Goal: Transaction & Acquisition: Purchase product/service

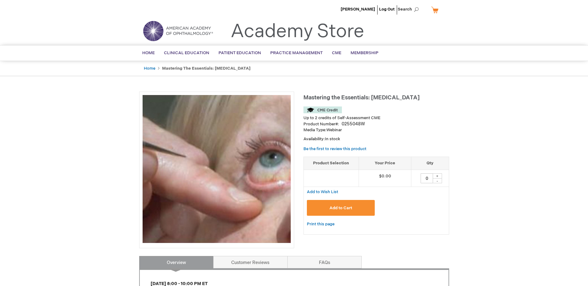
click at [337, 208] on span "Add to Cart" at bounding box center [341, 208] width 23 height 5
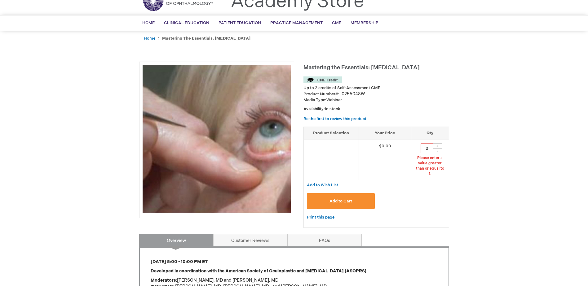
scroll to position [30, 0]
click at [438, 146] on div "+" at bounding box center [437, 145] width 9 height 5
type input "1"
click at [500, 186] on div "[PERSON_NAME] Log Out Search My Cart CLOSE RECENTLY ADDED ITEM(S) Close There a…" at bounding box center [294, 260] width 588 height 580
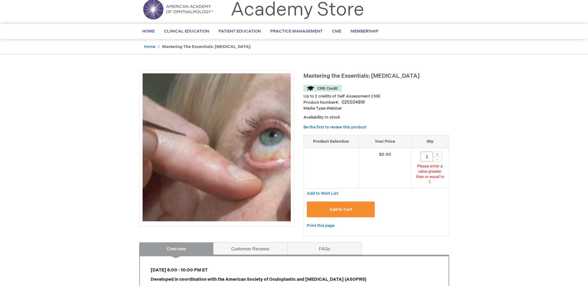
scroll to position [18, 0]
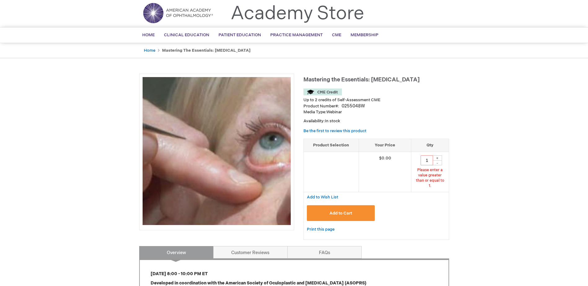
click at [327, 91] on img at bounding box center [323, 92] width 38 height 7
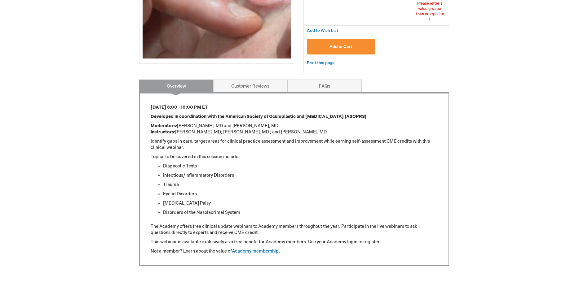
scroll to position [188, 0]
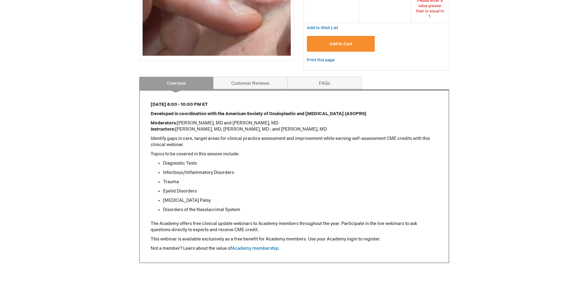
click at [526, 126] on div "[PERSON_NAME] Log Out Search My Cart CLOSE RECENTLY ADDED ITEM(S) Close There a…" at bounding box center [294, 102] width 588 height 580
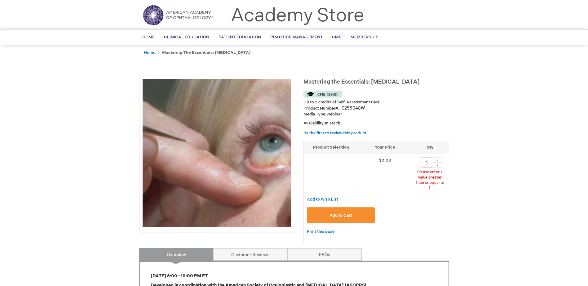
scroll to position [15, 0]
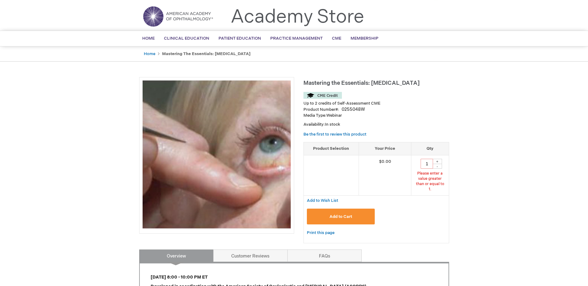
click at [542, 166] on div "[PERSON_NAME] Log Out Search My Cart CLOSE RECENTLY ADDED ITEM(S) Close There a…" at bounding box center [294, 275] width 588 height 580
click at [423, 119] on div "Media Type: Webinar Availability: In stock" at bounding box center [377, 120] width 146 height 15
click at [331, 95] on img at bounding box center [323, 95] width 38 height 7
click at [403, 126] on p "Availability: In stock" at bounding box center [377, 125] width 146 height 6
click at [519, 143] on div "[PERSON_NAME] Log Out Search My Cart CLOSE RECENTLY ADDED ITEM(S) Close There a…" at bounding box center [294, 275] width 588 height 580
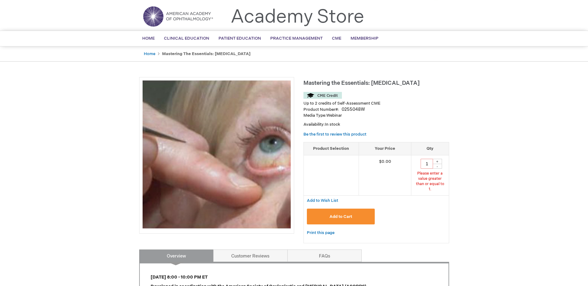
click at [263, 137] on img at bounding box center [217, 155] width 148 height 148
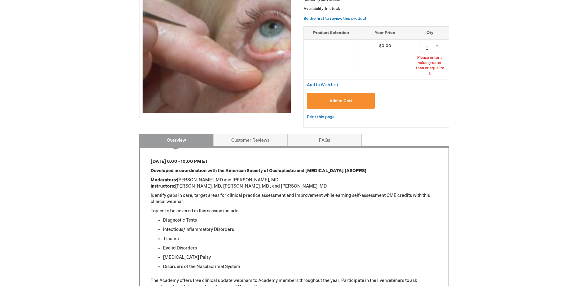
scroll to position [139, 0]
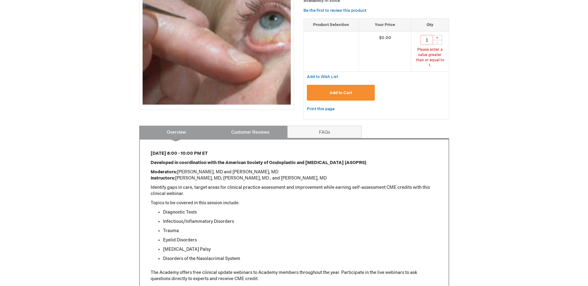
click at [234, 129] on link "Customer Reviews" at bounding box center [250, 132] width 74 height 12
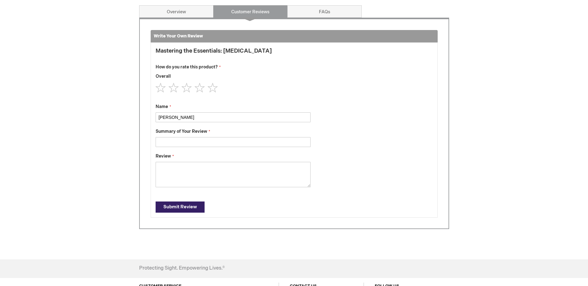
scroll to position [9, 0]
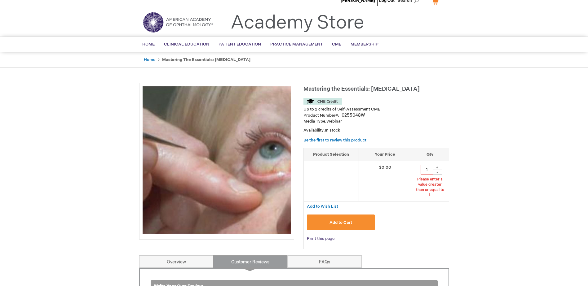
click at [326, 235] on link "Print this page" at bounding box center [321, 239] width 28 height 8
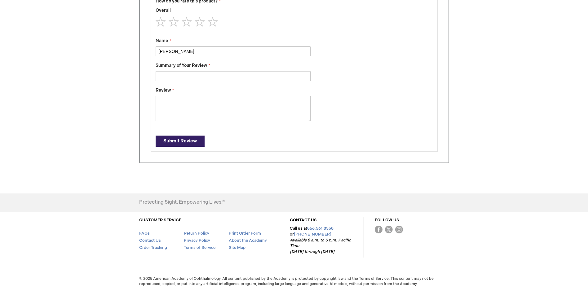
scroll to position [0, 0]
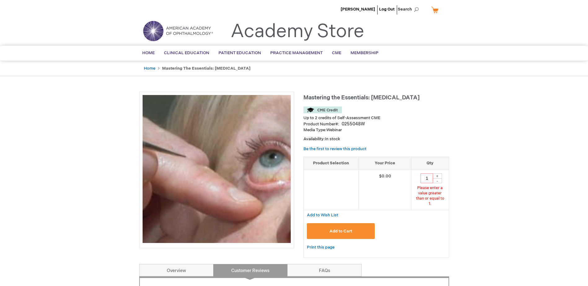
click at [336, 54] on span "CME" at bounding box center [336, 53] width 9 height 5
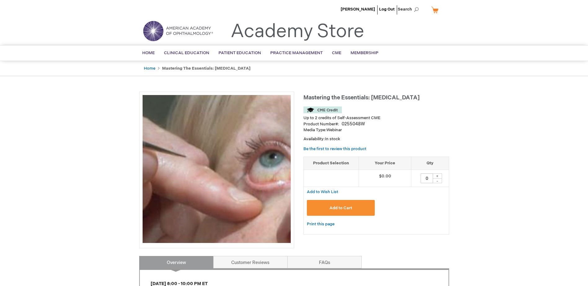
click at [534, 197] on div "[PERSON_NAME] Log Out Search My Cart CLOSE RECENTLY ADDED ITEM(S) Close There a…" at bounding box center [294, 286] width 588 height 572
click at [437, 177] on div "+" at bounding box center [437, 176] width 9 height 5
type input "1"
click at [491, 201] on div "[PERSON_NAME] Log Out Search My Cart CLOSE RECENTLY ADDED ITEM(S) Close There a…" at bounding box center [294, 286] width 588 height 572
click at [338, 208] on span "Add to Cart" at bounding box center [341, 208] width 23 height 5
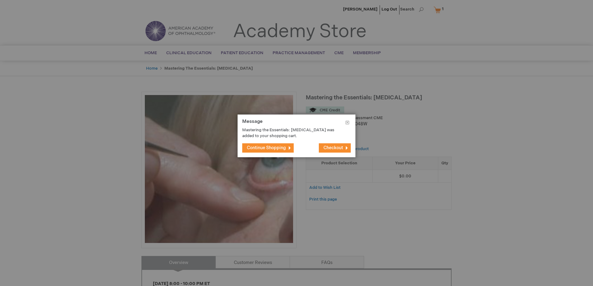
click at [339, 150] on span "Checkout" at bounding box center [333, 147] width 20 height 5
